Goal: Download file/media

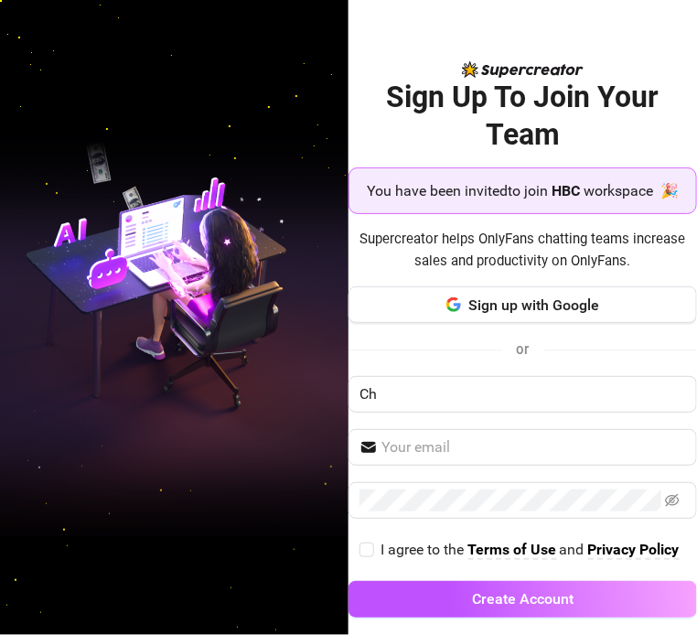
type input "C"
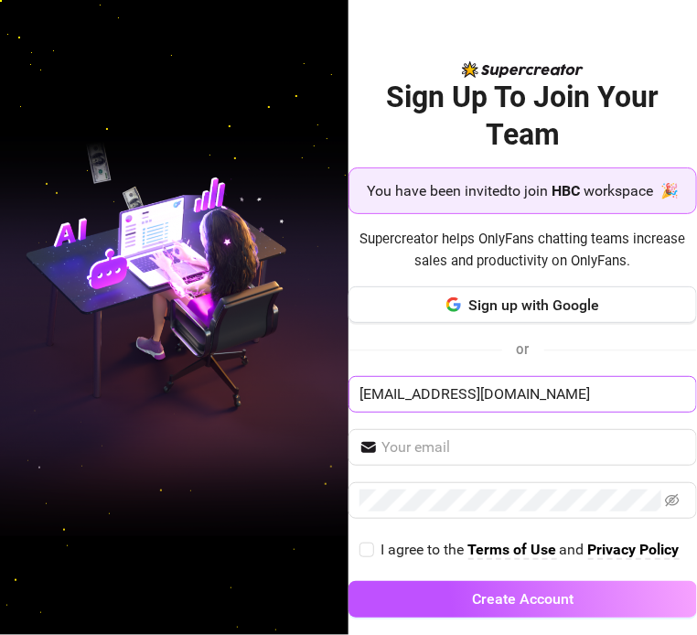
click at [505, 413] on input "[EMAIL_ADDRESS][DOMAIN_NAME]" at bounding box center [523, 394] width 349 height 37
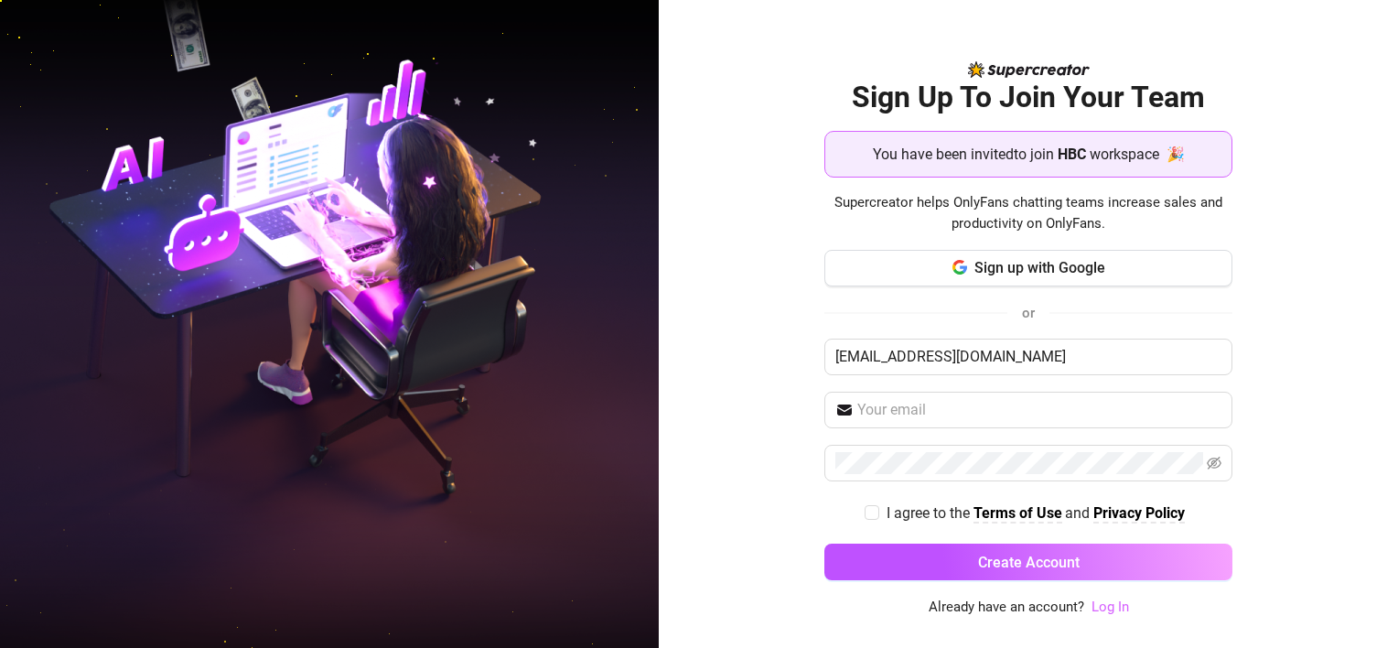
type input "[EMAIL_ADDRESS][DOMAIN_NAME]"
click at [697, 608] on link "Log In" at bounding box center [1111, 607] width 38 height 16
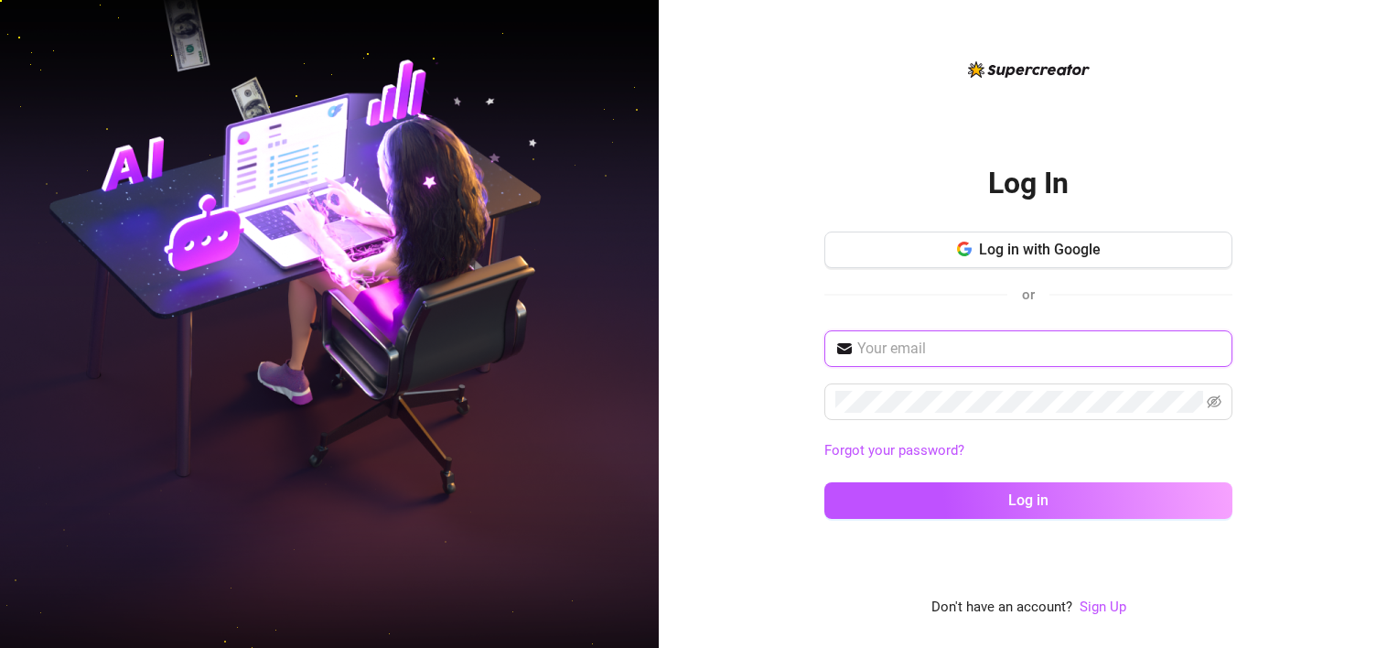
drag, startPoint x: 956, startPoint y: 332, endPoint x: 965, endPoint y: 349, distance: 18.4
click at [697, 349] on span at bounding box center [1029, 348] width 408 height 37
click at [697, 349] on input "text" at bounding box center [1040, 349] width 364 height 22
type input "[EMAIL_ADDRESS][DOMAIN_NAME]"
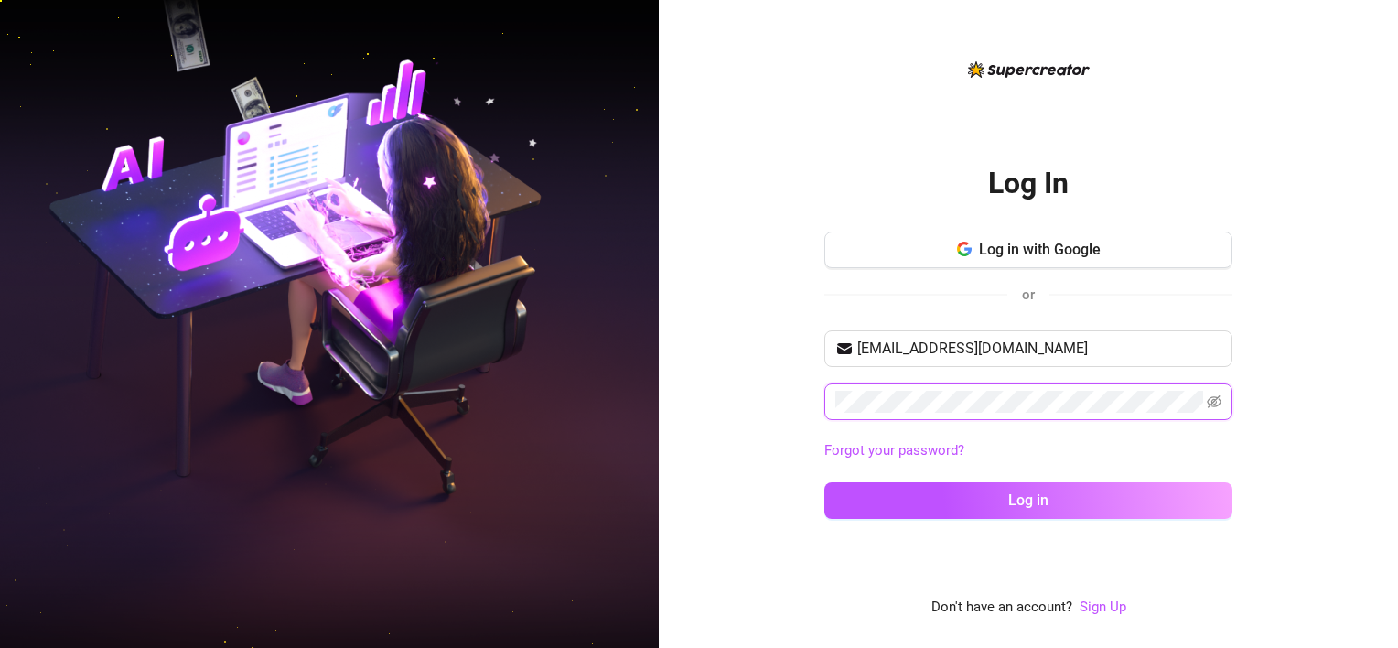
click at [697, 482] on button "Log in" at bounding box center [1029, 500] width 408 height 37
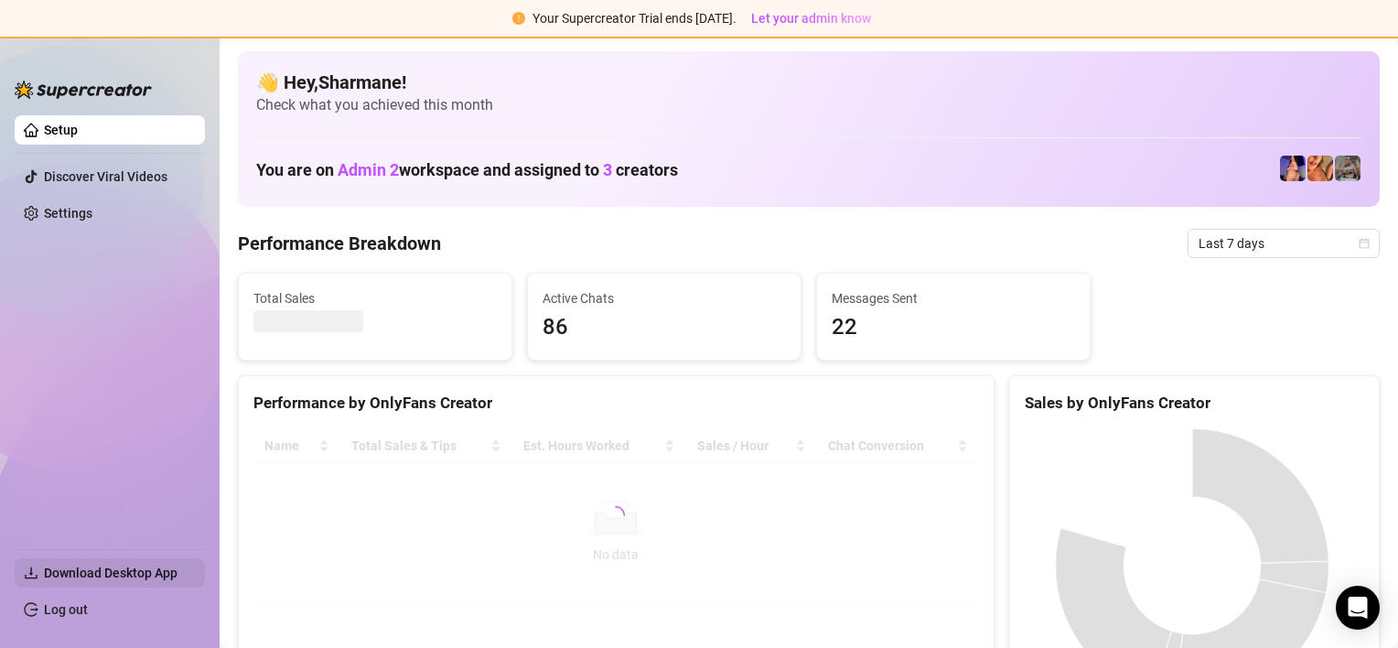
click at [68, 578] on span "Download Desktop App" at bounding box center [111, 573] width 134 height 15
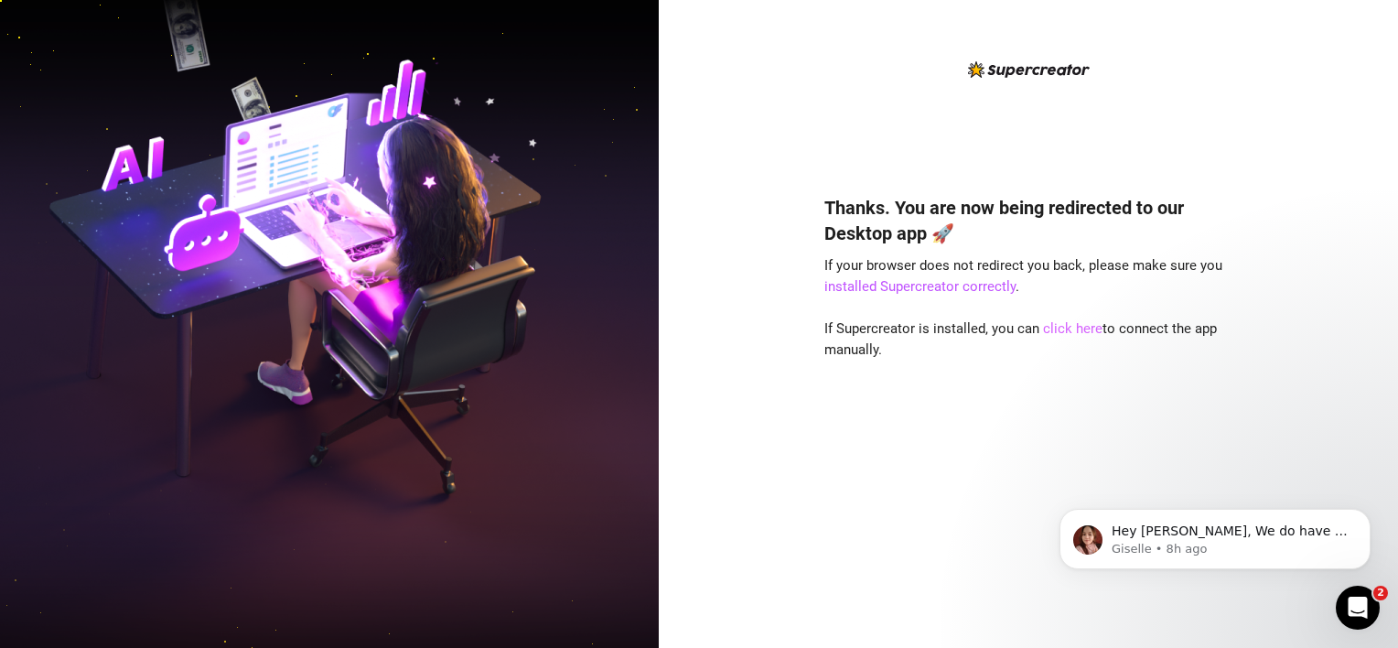
click at [1067, 326] on link "click here" at bounding box center [1072, 328] width 59 height 16
